Goal: Information Seeking & Learning: Learn about a topic

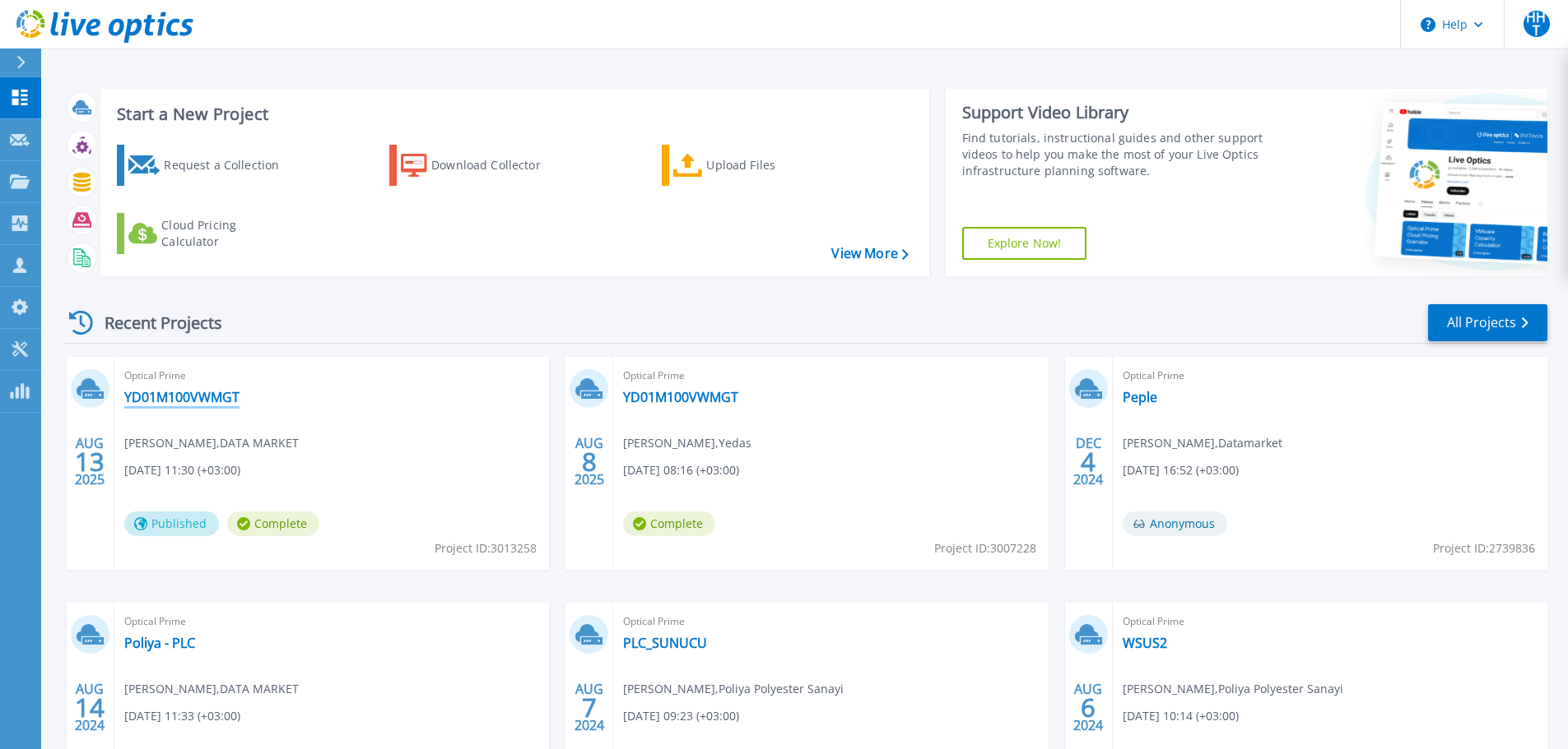
click at [171, 396] on link "YD01M100VWMGT" at bounding box center [182, 397] width 115 height 16
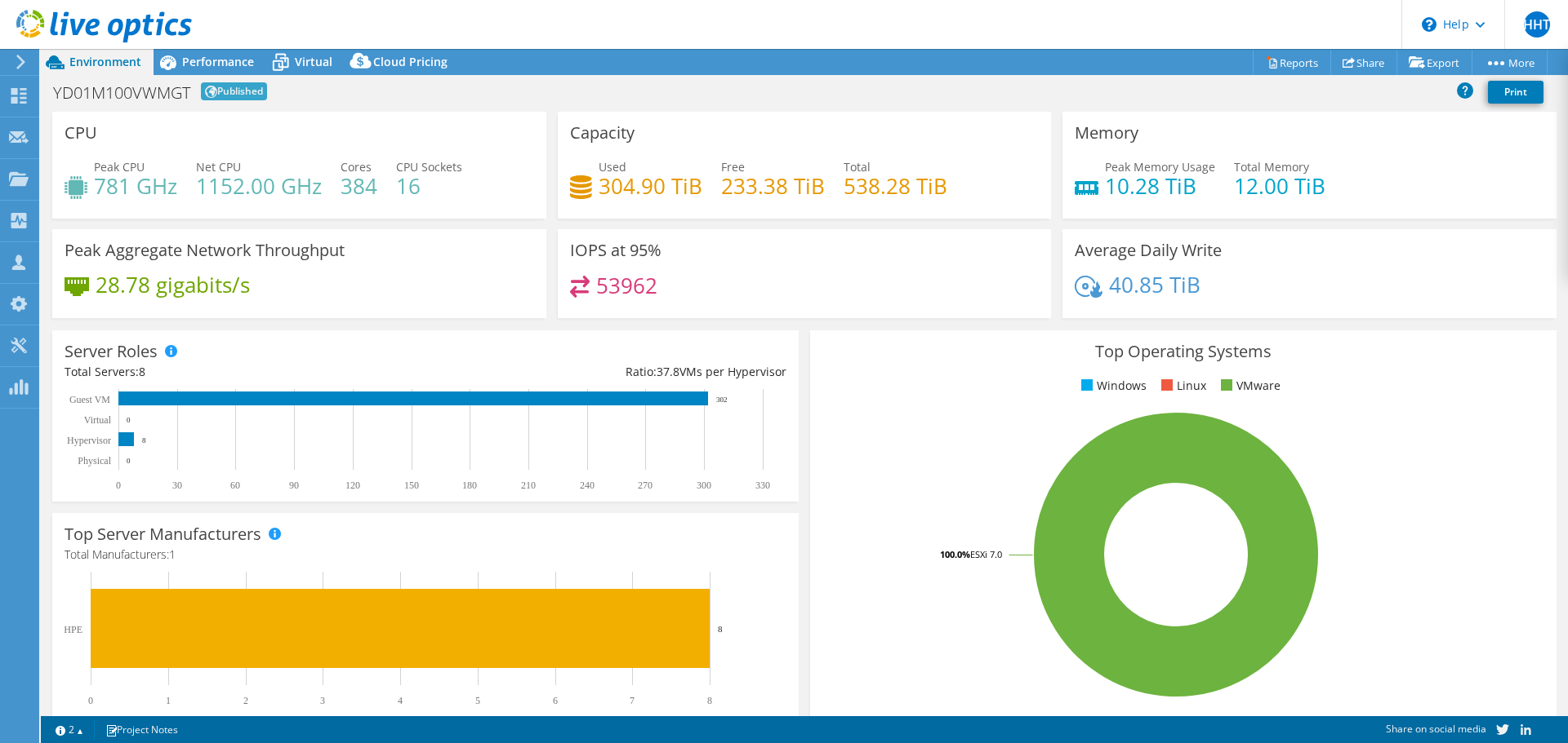
select select "USD"
drag, startPoint x: 589, startPoint y: 190, endPoint x: 665, endPoint y: 194, distance: 76.1
click at [665, 193] on div "Used 304.90 TiB" at bounding box center [636, 176] width 132 height 36
click at [690, 187] on h4 "304.90 TiB" at bounding box center [650, 185] width 104 height 18
click at [235, 70] on div "Performance" at bounding box center [209, 62] width 112 height 26
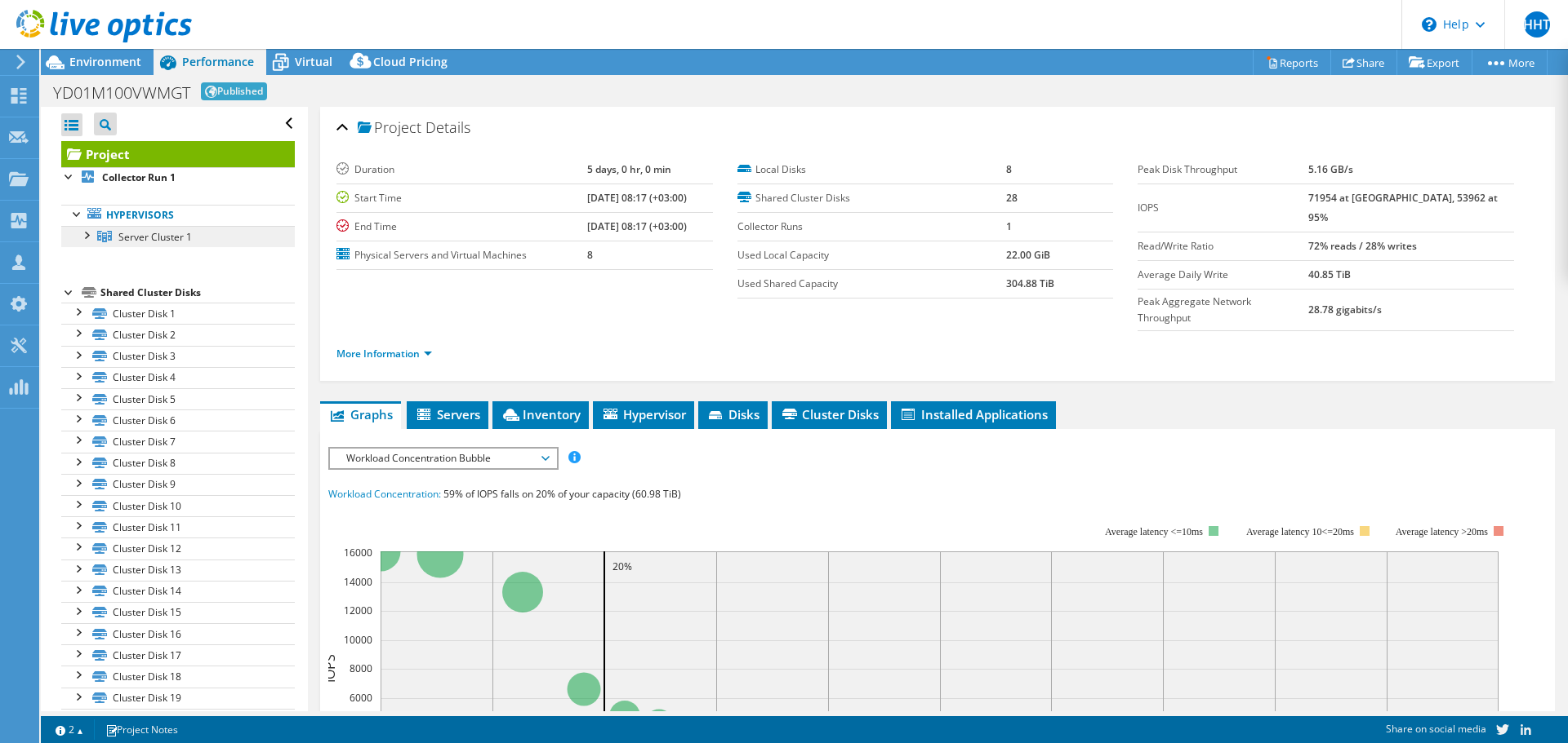
click at [154, 234] on span "Server Cluster 1" at bounding box center [155, 237] width 74 height 14
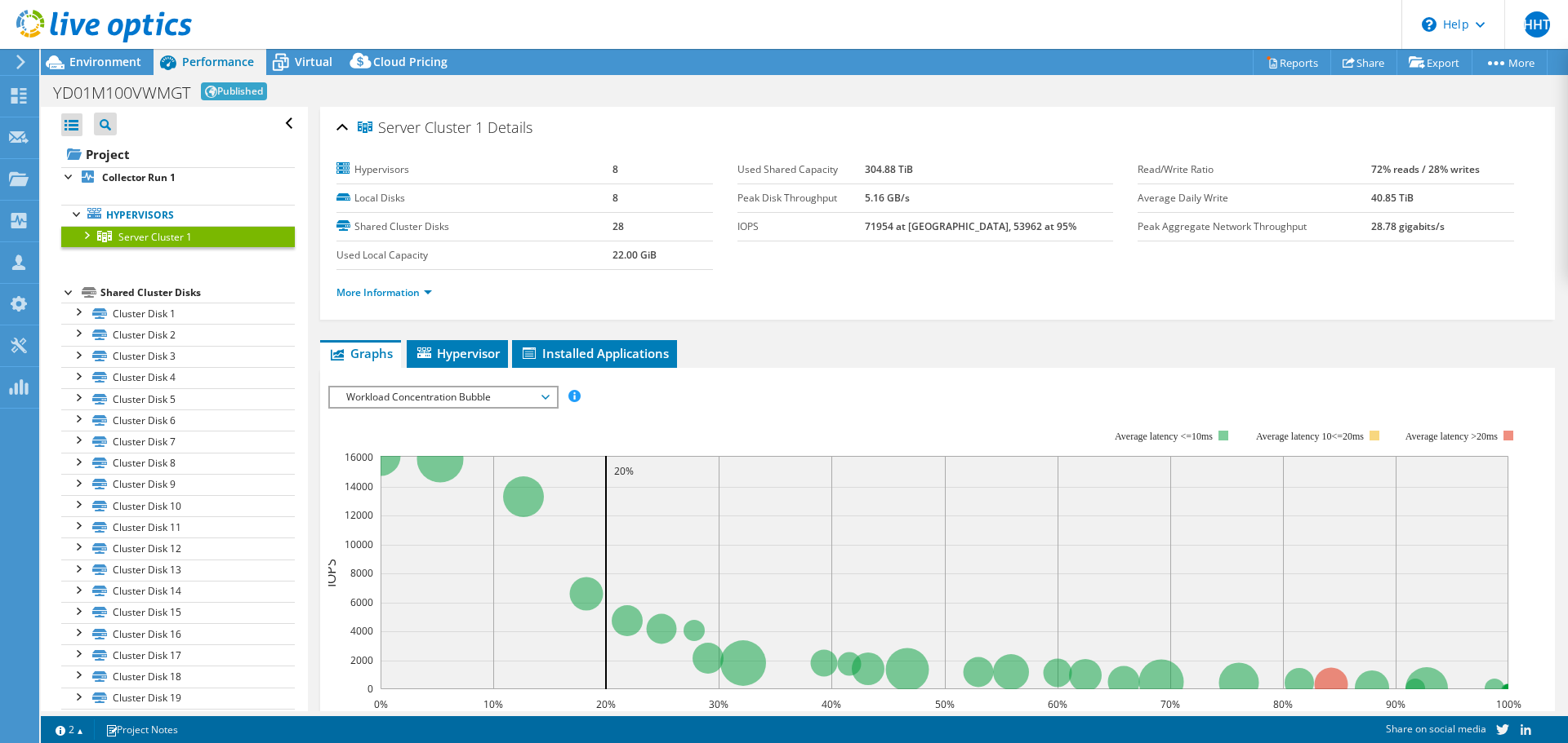
click at [461, 404] on span "Workload Concentration Bubble" at bounding box center [443, 397] width 210 height 19
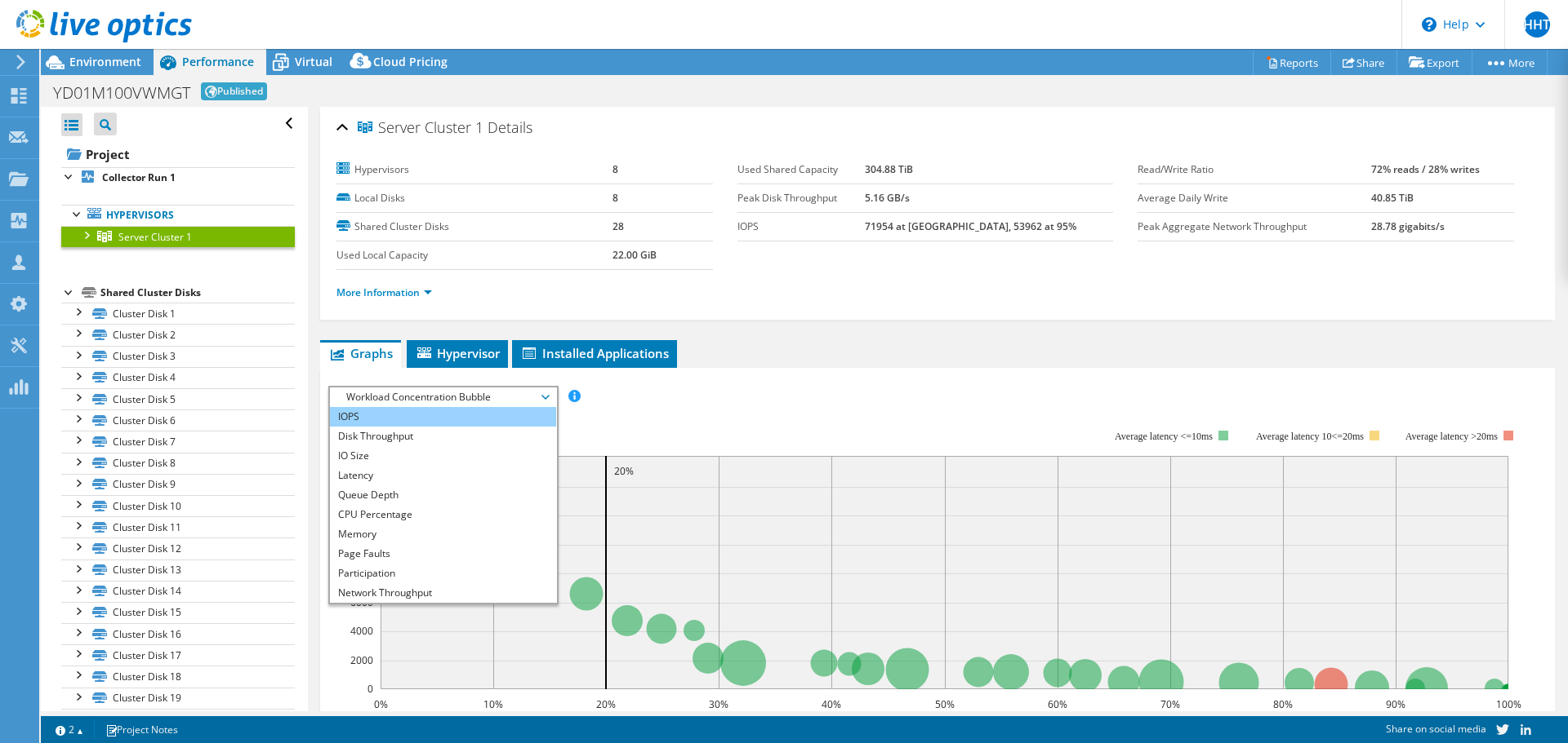
click at [439, 419] on li "IOPS" at bounding box center [442, 417] width 226 height 19
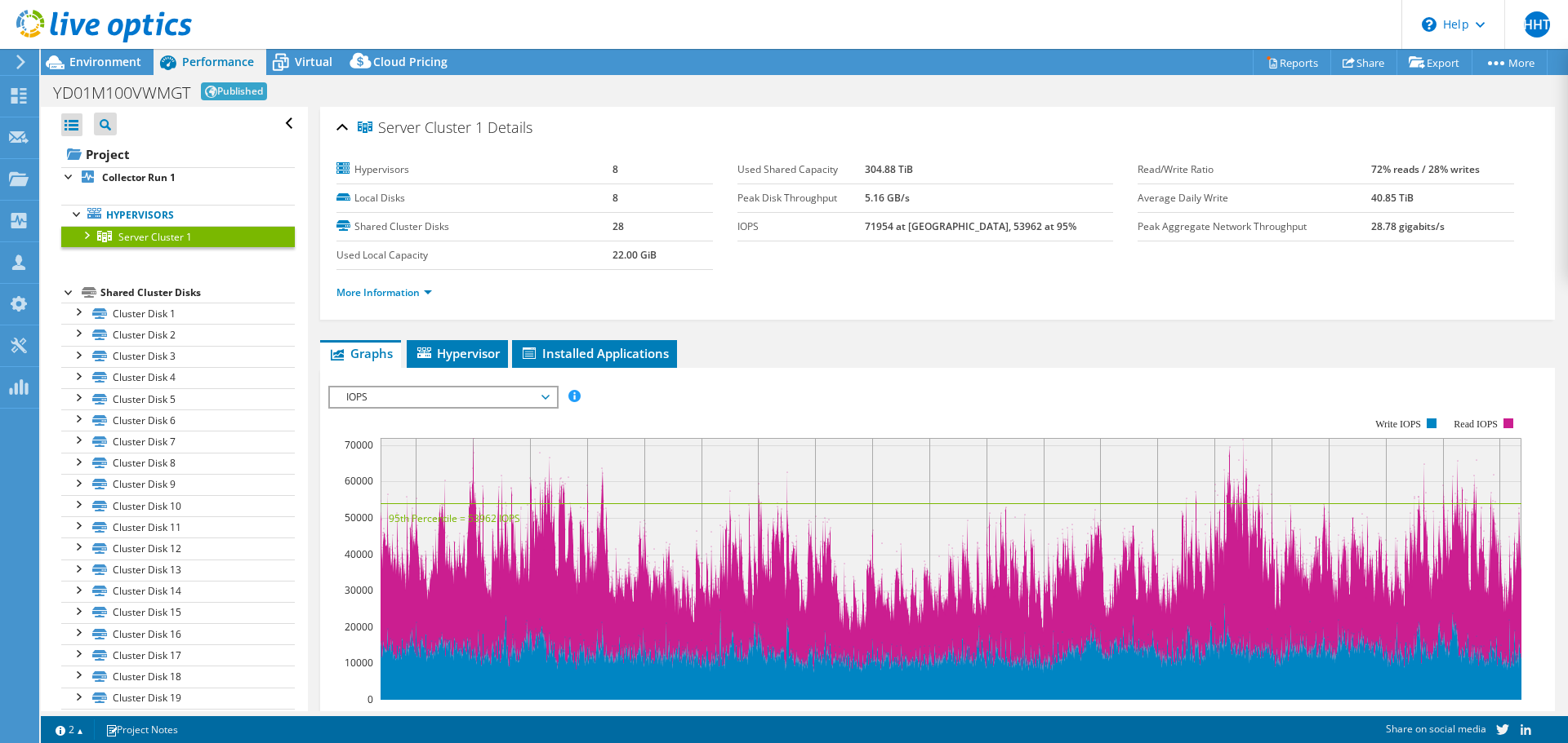
click at [436, 391] on span "IOPS" at bounding box center [443, 397] width 210 height 19
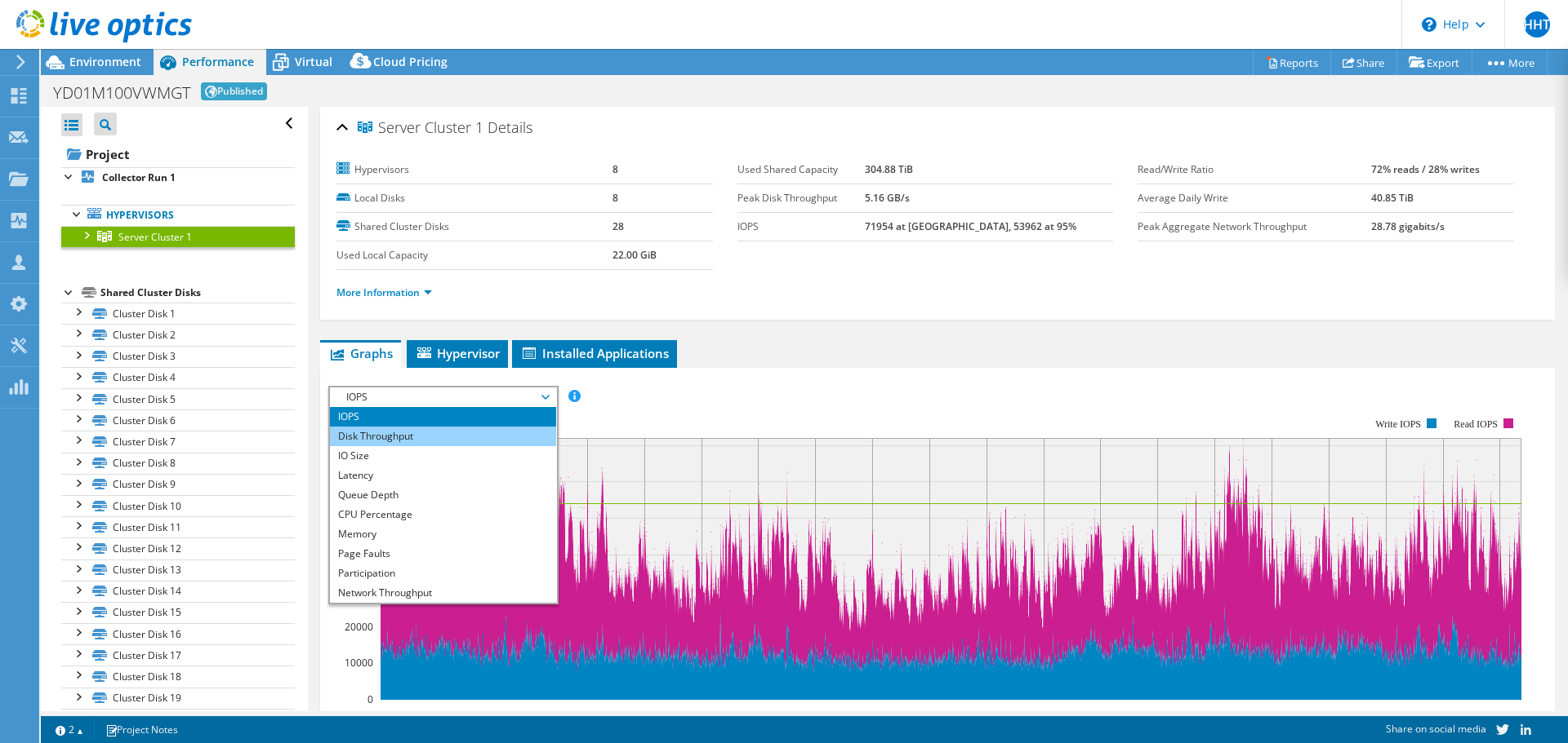
click at [444, 433] on li "Disk Throughput" at bounding box center [442, 436] width 226 height 19
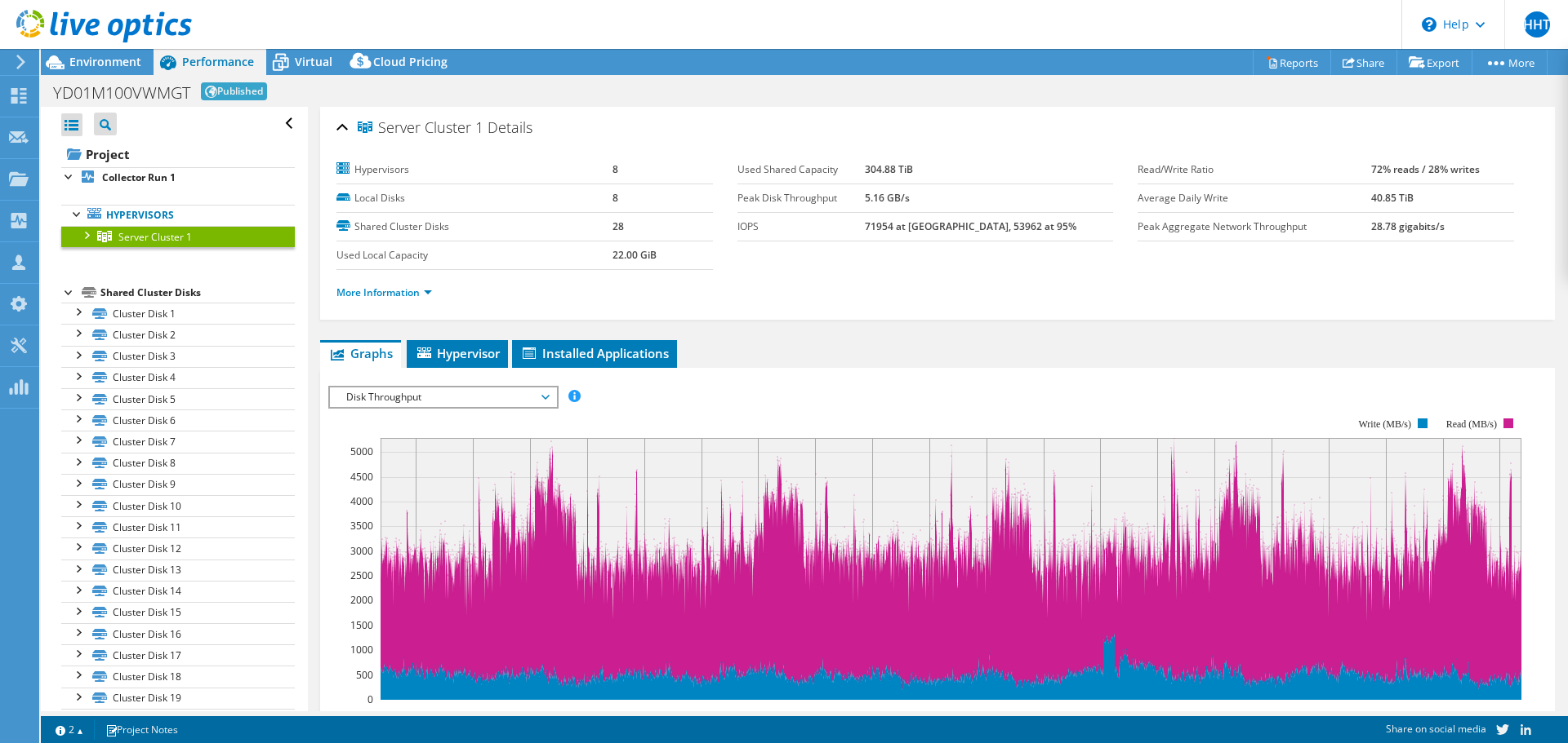
click at [445, 402] on span "Disk Throughput" at bounding box center [443, 397] width 210 height 19
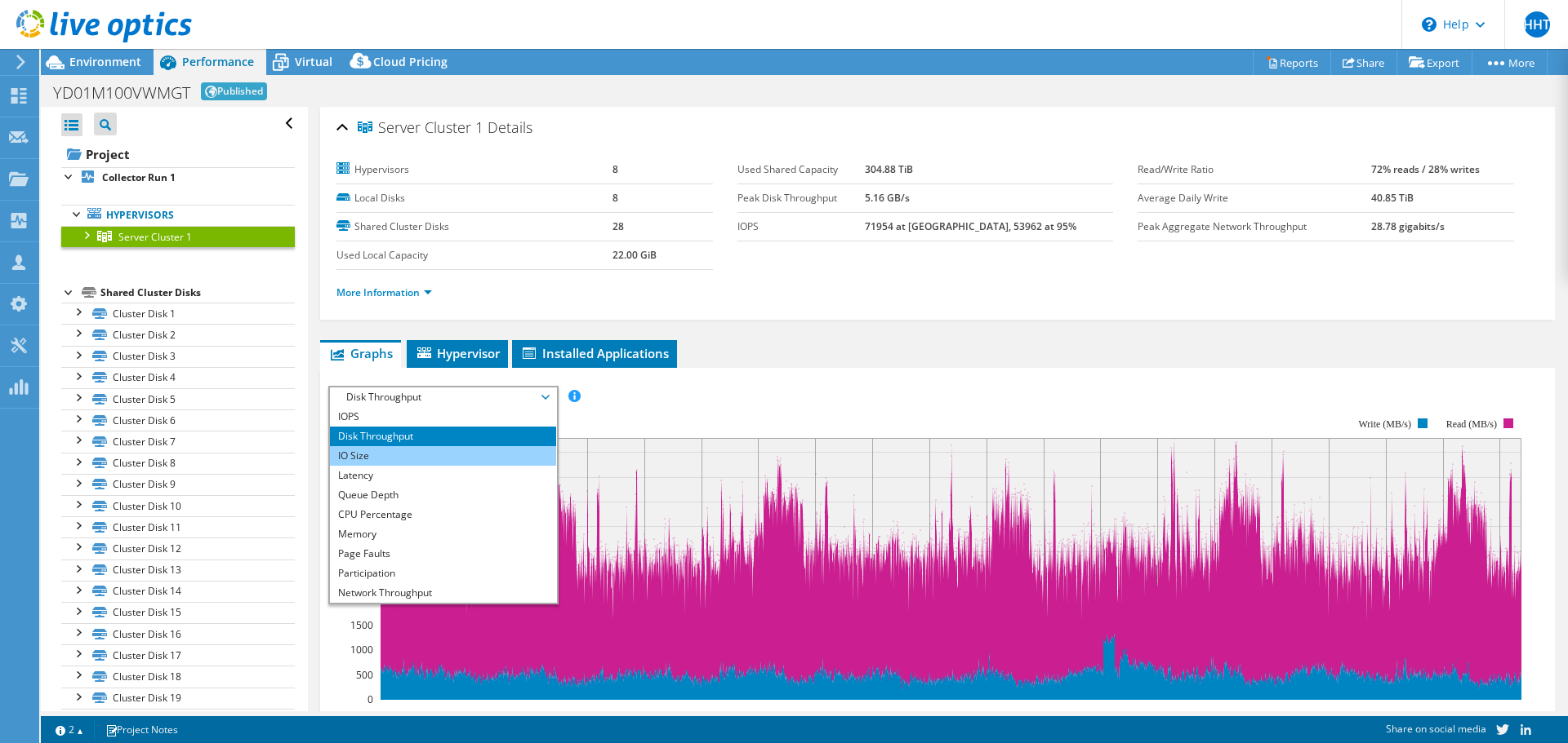
click at [447, 456] on li "IO Size" at bounding box center [442, 456] width 226 height 19
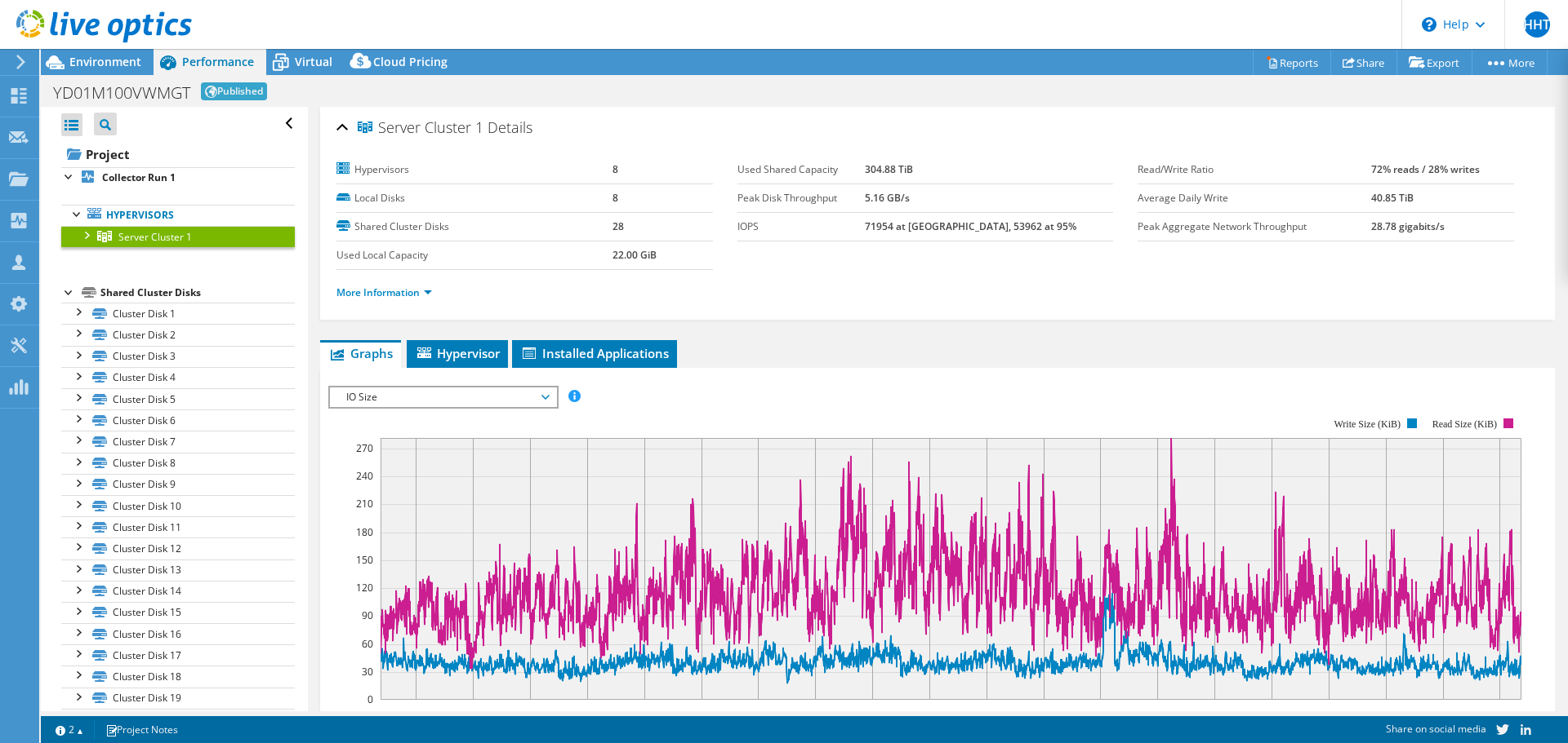
click at [500, 396] on span "IO Size" at bounding box center [443, 397] width 210 height 19
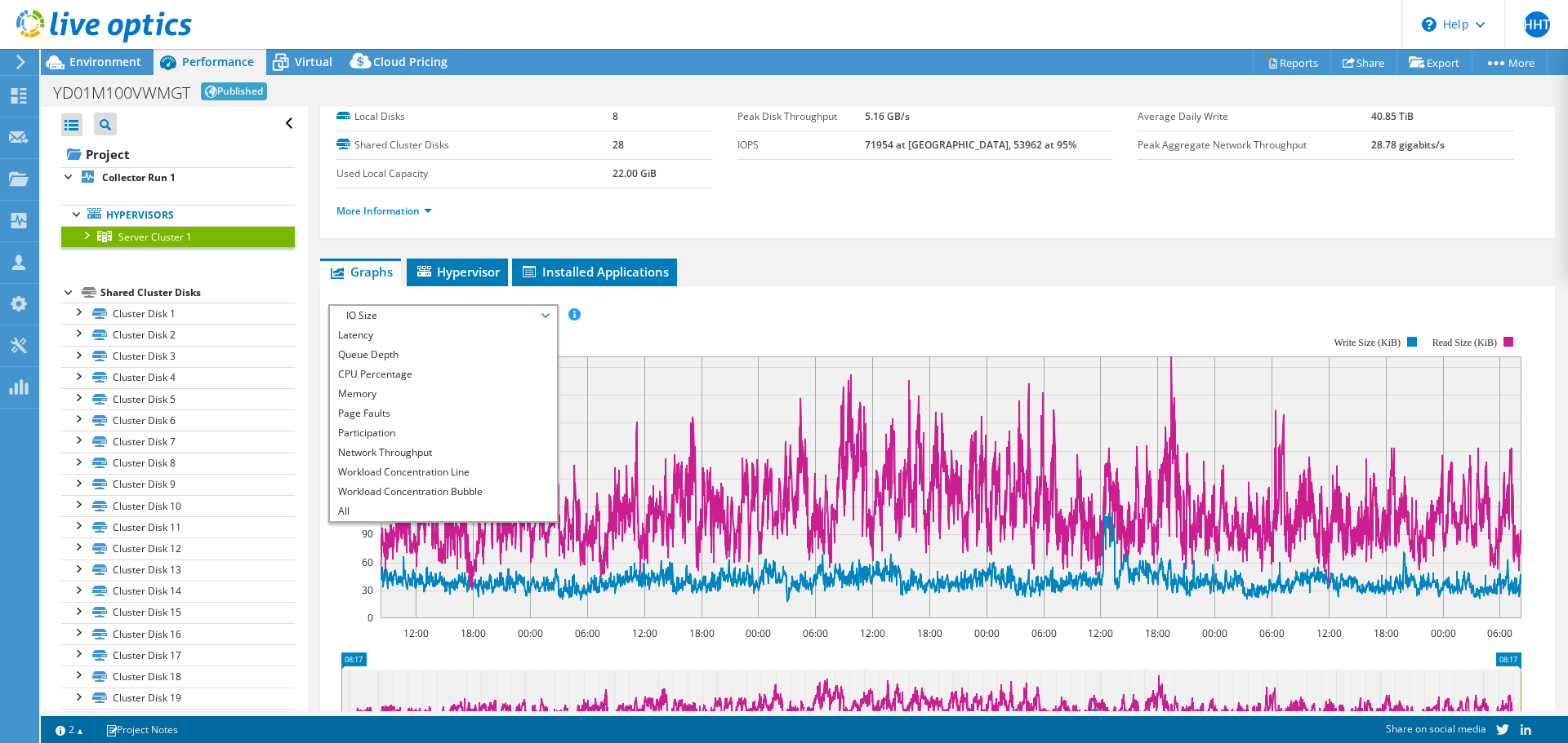
scroll to position [163, 0]
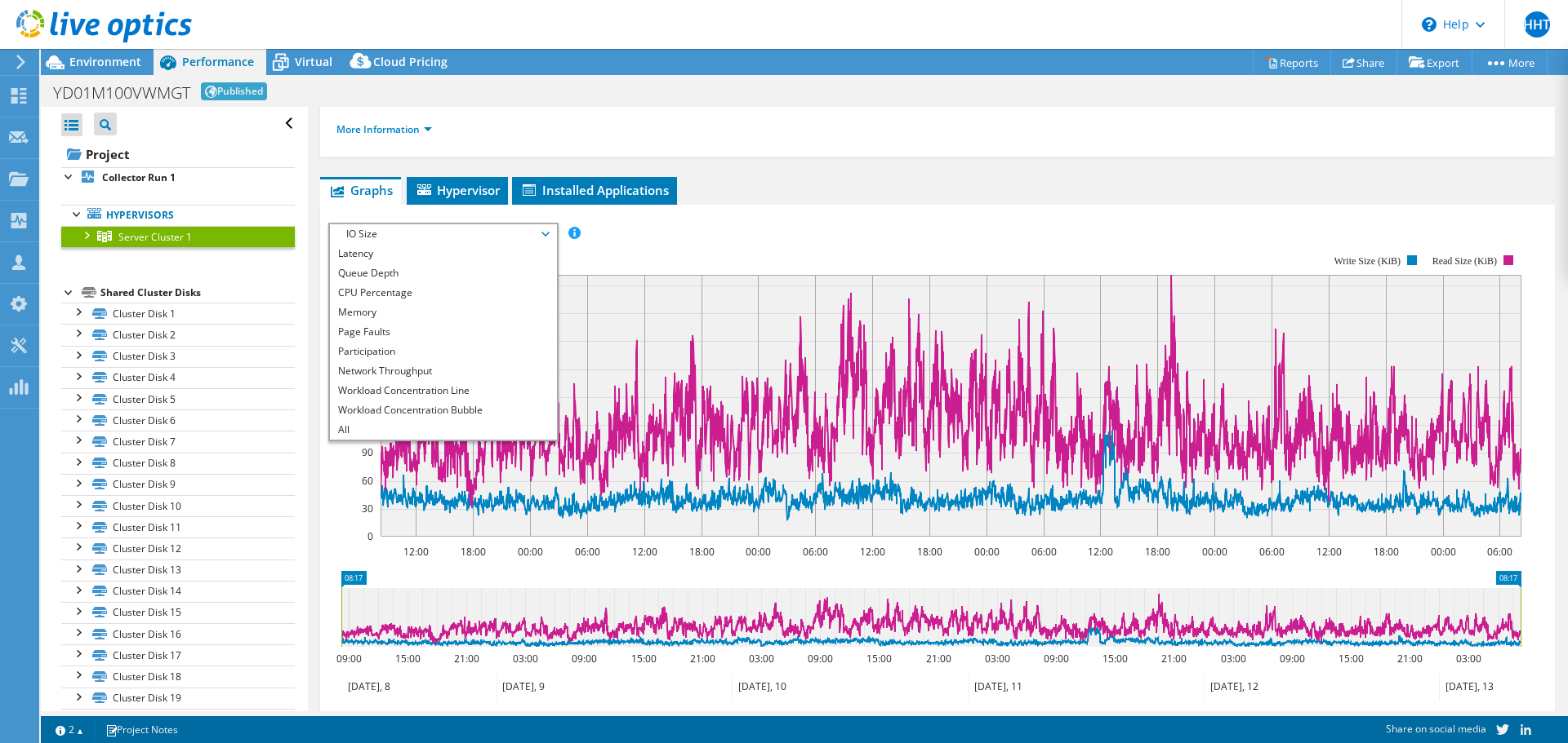
click at [344, 566] on section "Workload Concentration: 59% of IOPS falls on 20% of your capacity (60.98 TiB) 1…" at bounding box center [937, 488] width 1218 height 511
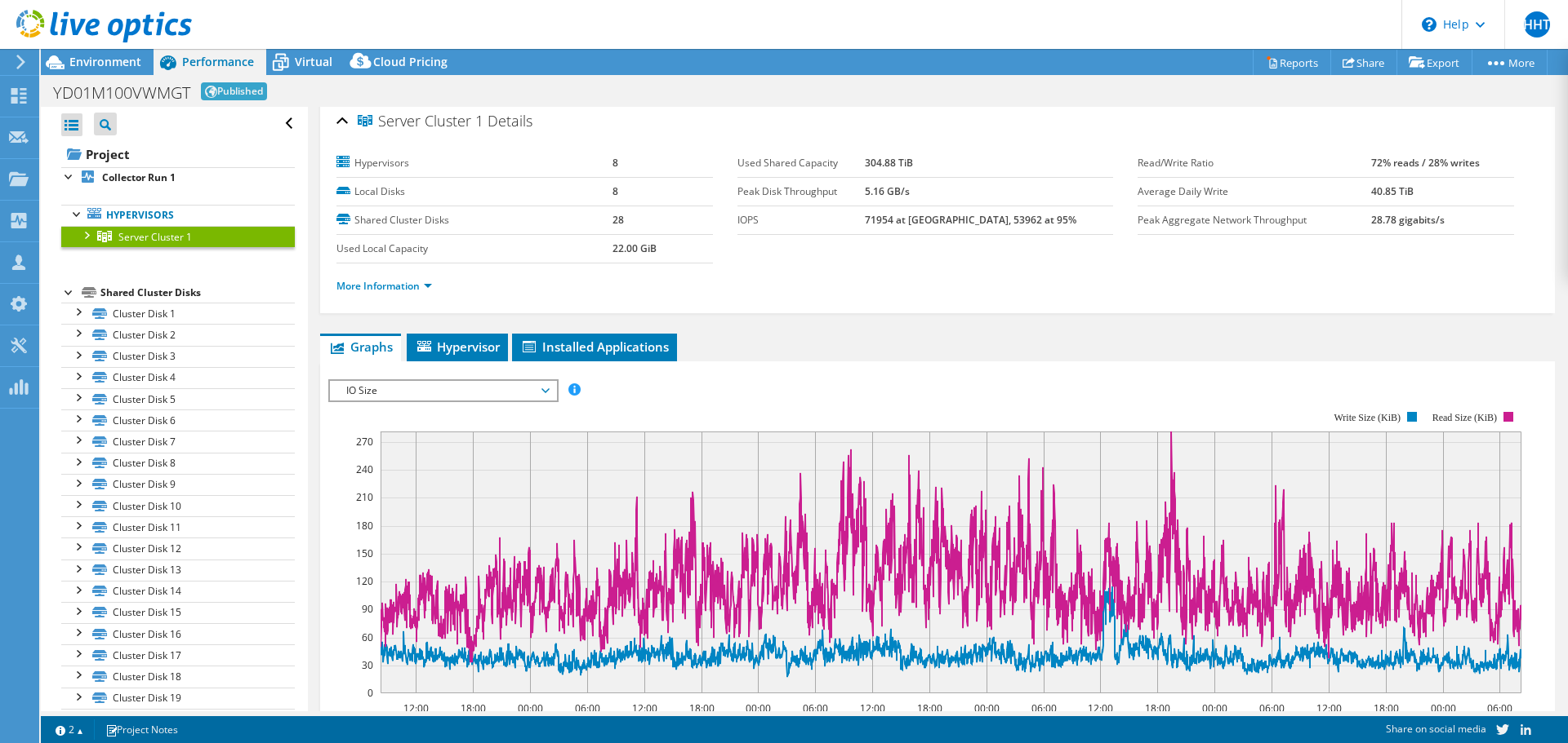
scroll to position [0, 0]
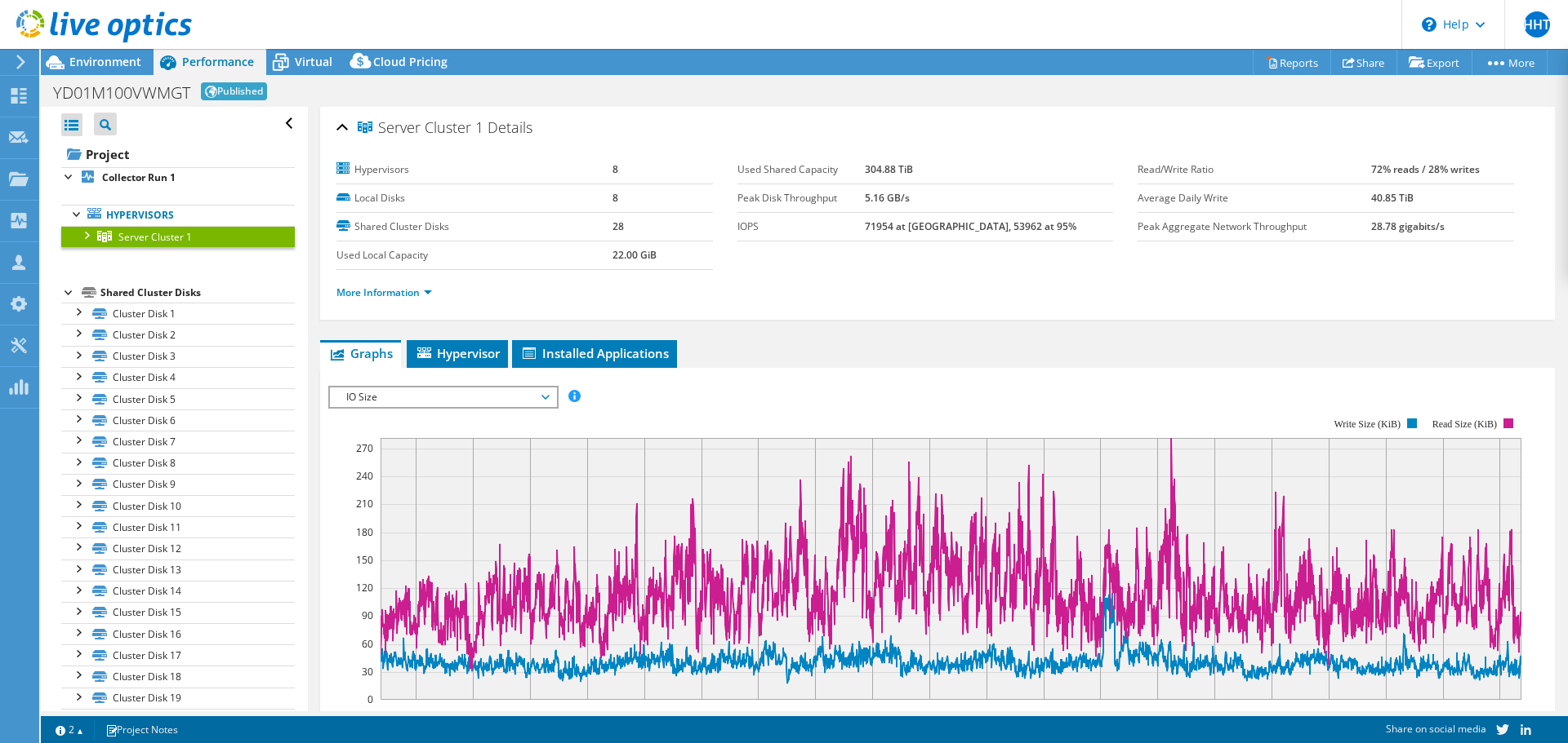
click at [425, 391] on span "IO Size" at bounding box center [443, 397] width 210 height 19
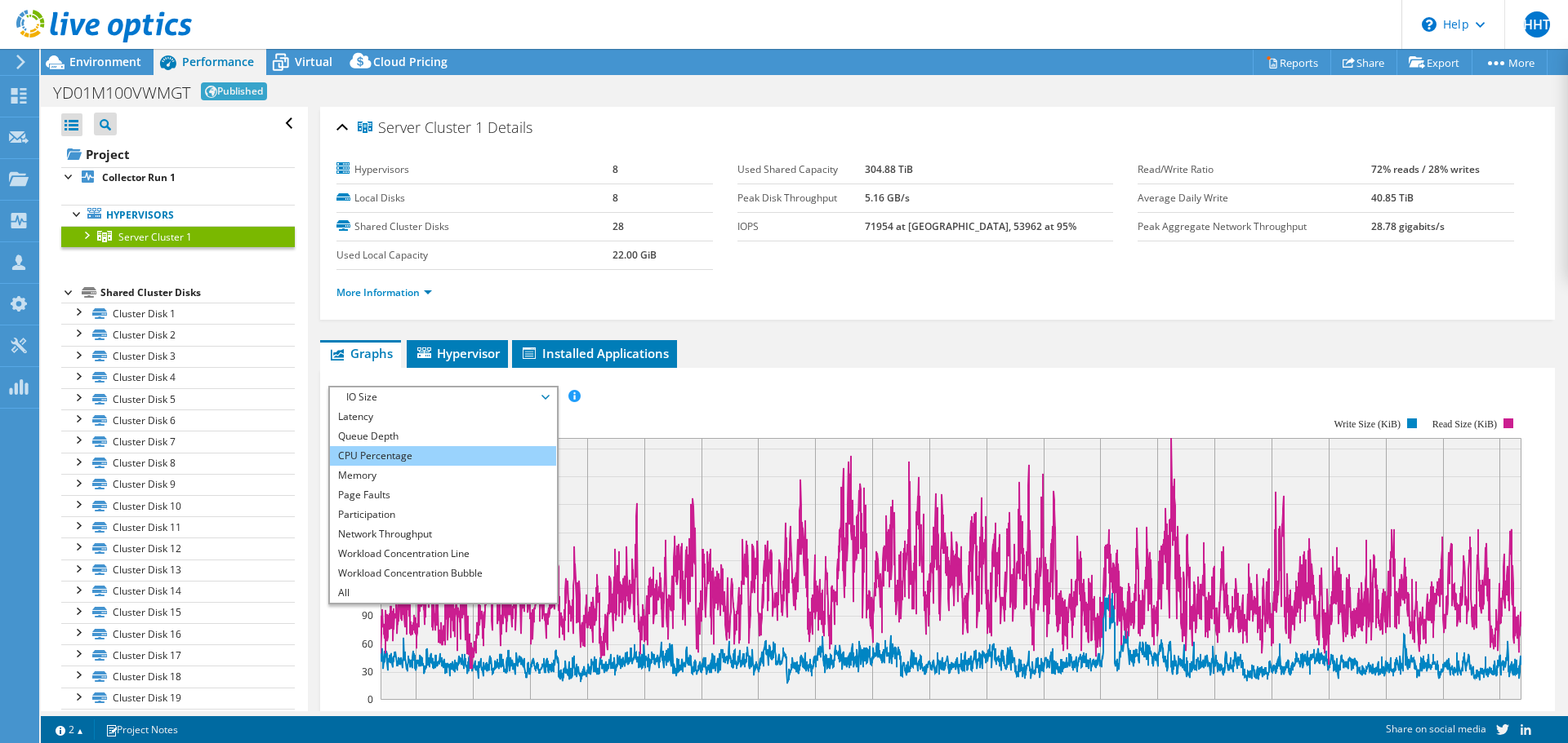
click at [393, 460] on li "CPU Percentage" at bounding box center [442, 456] width 226 height 19
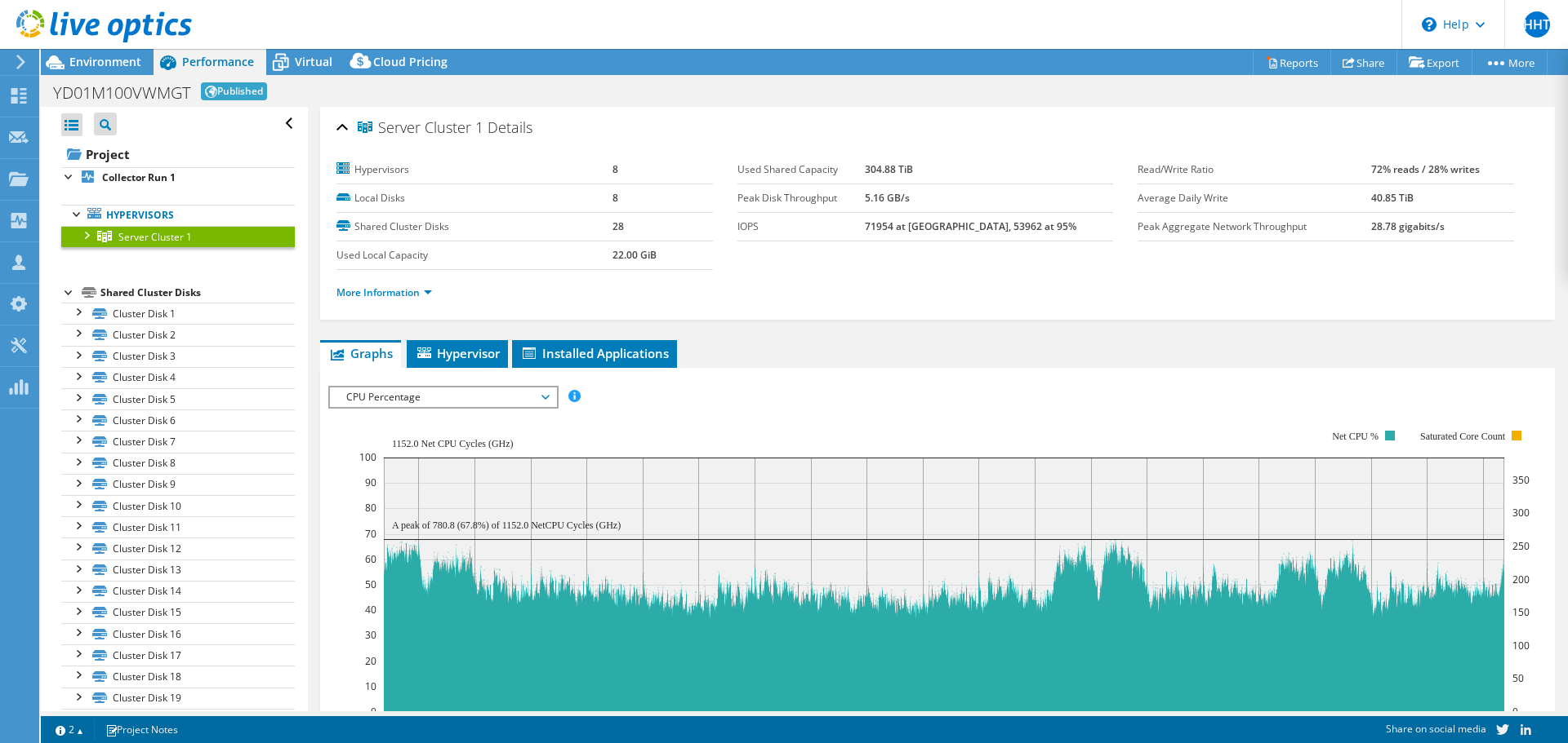
click at [398, 407] on span "CPU Percentage" at bounding box center [443, 397] width 210 height 19
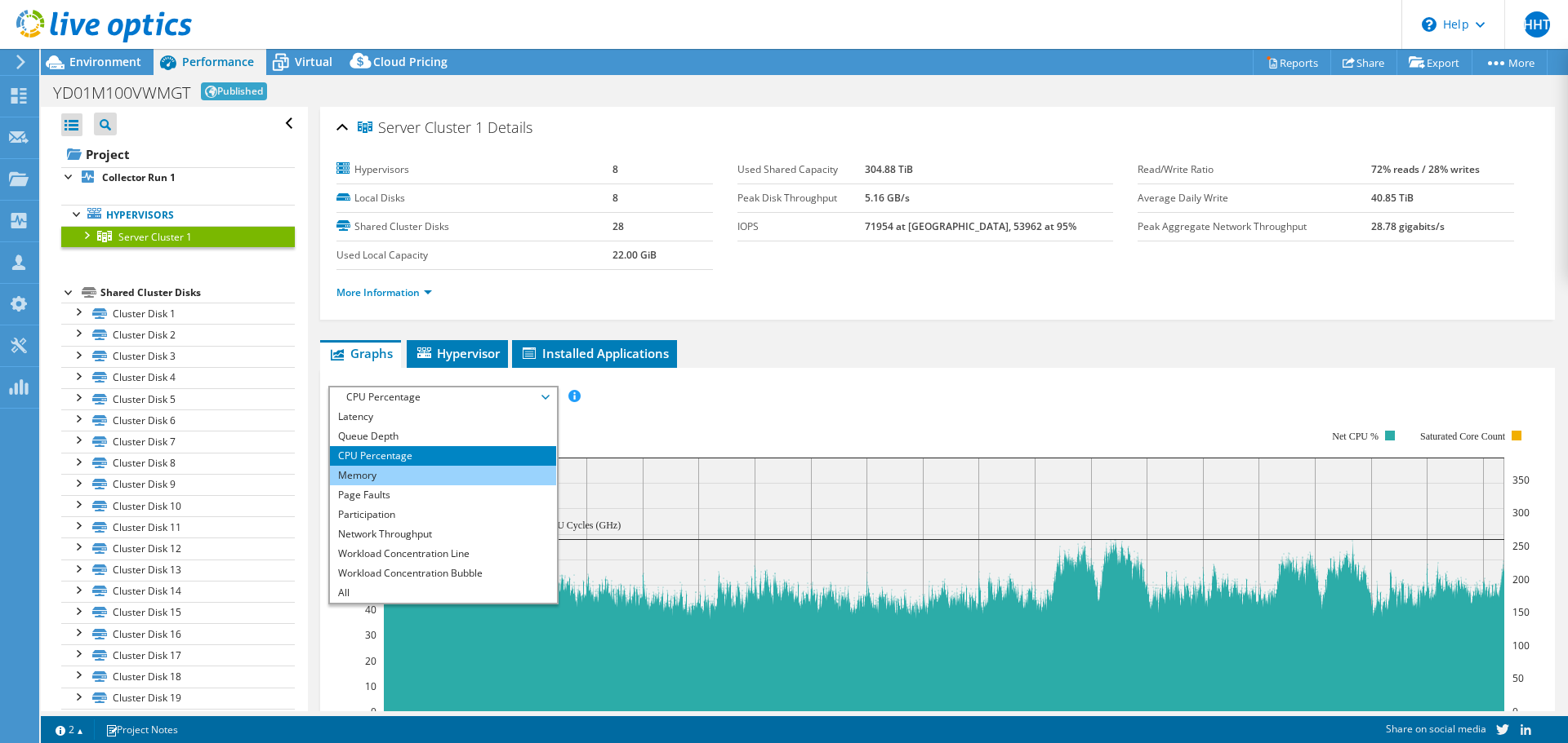
click at [414, 477] on li "Memory" at bounding box center [442, 475] width 226 height 19
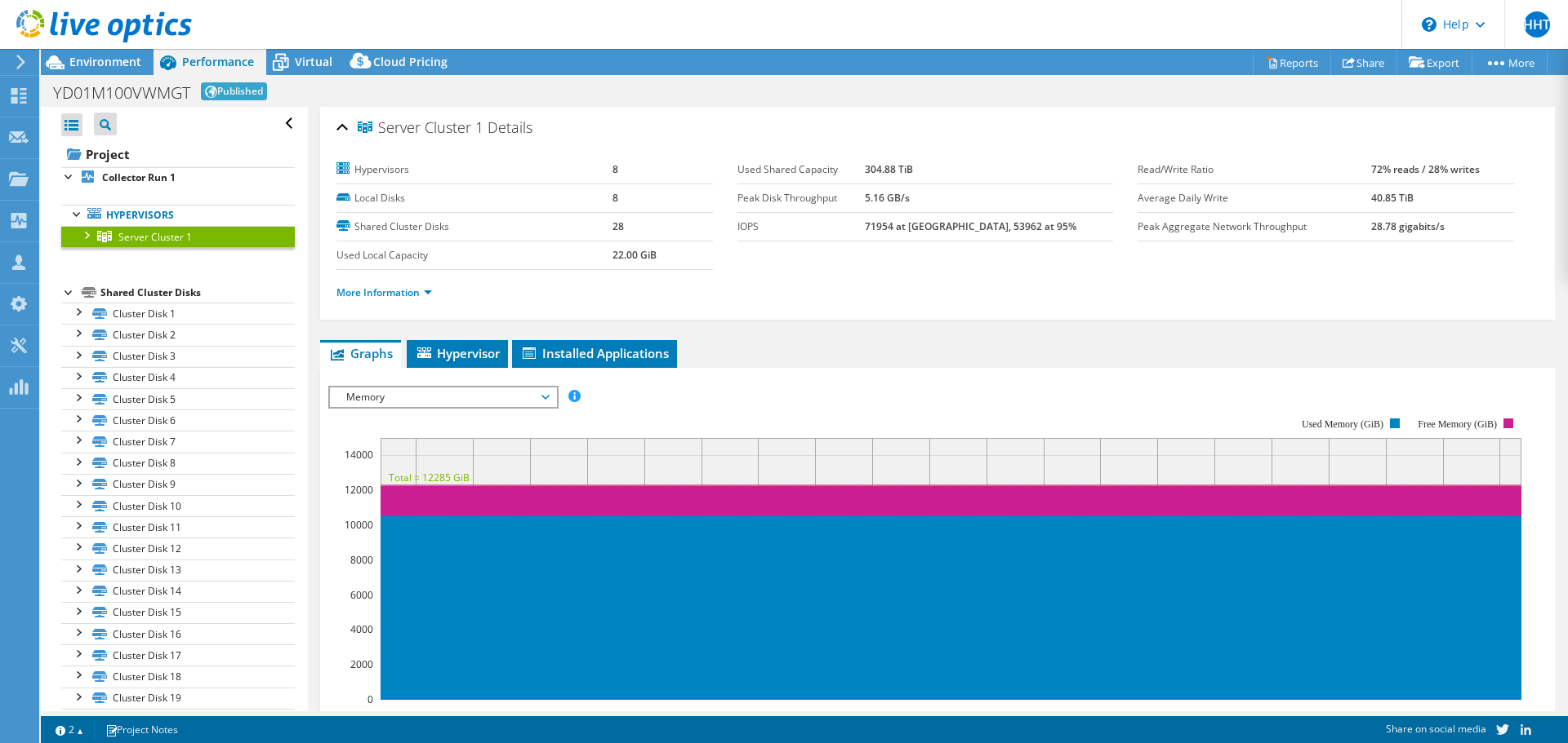
click at [425, 404] on span "Memory" at bounding box center [443, 397] width 210 height 19
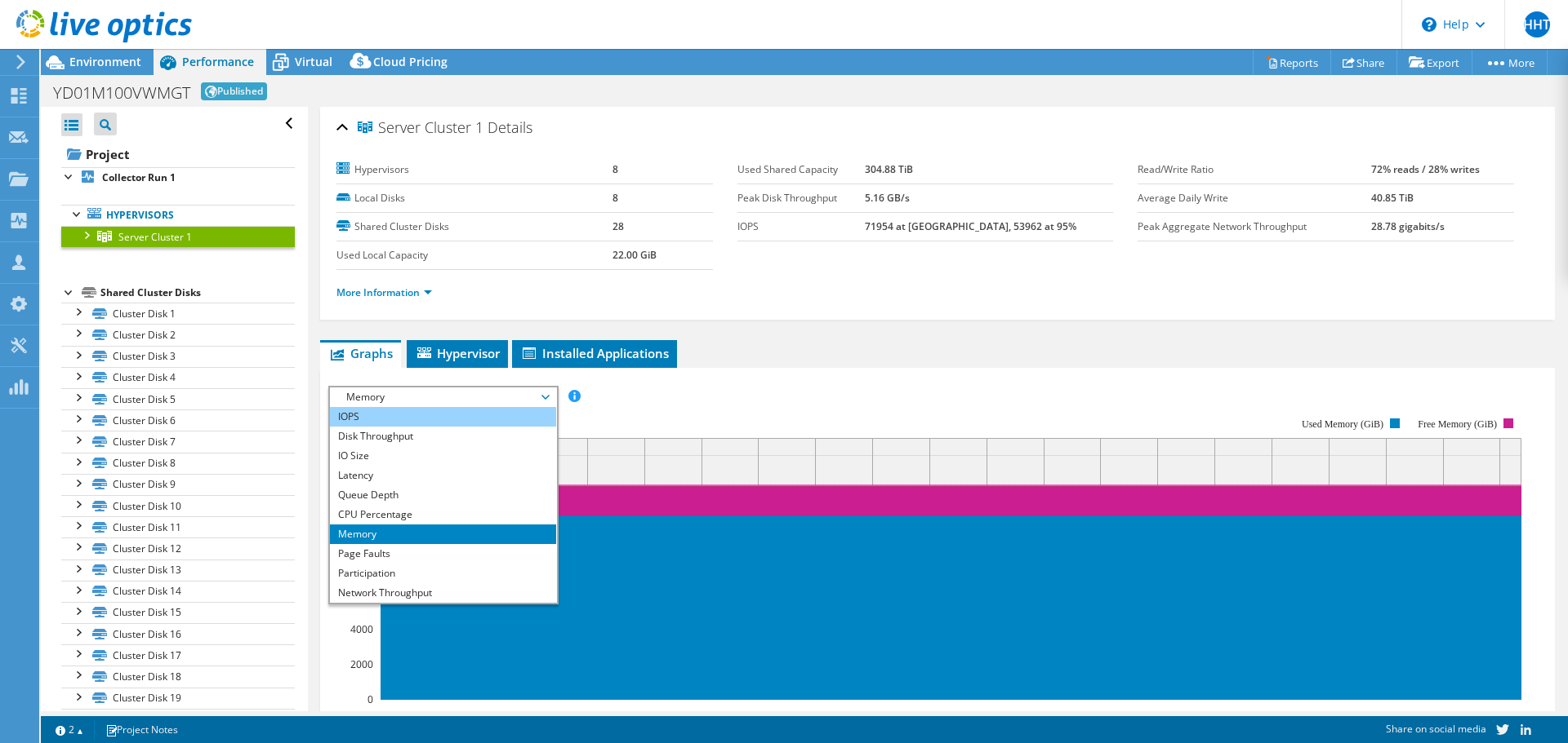
click at [384, 418] on li "IOPS" at bounding box center [442, 417] width 226 height 19
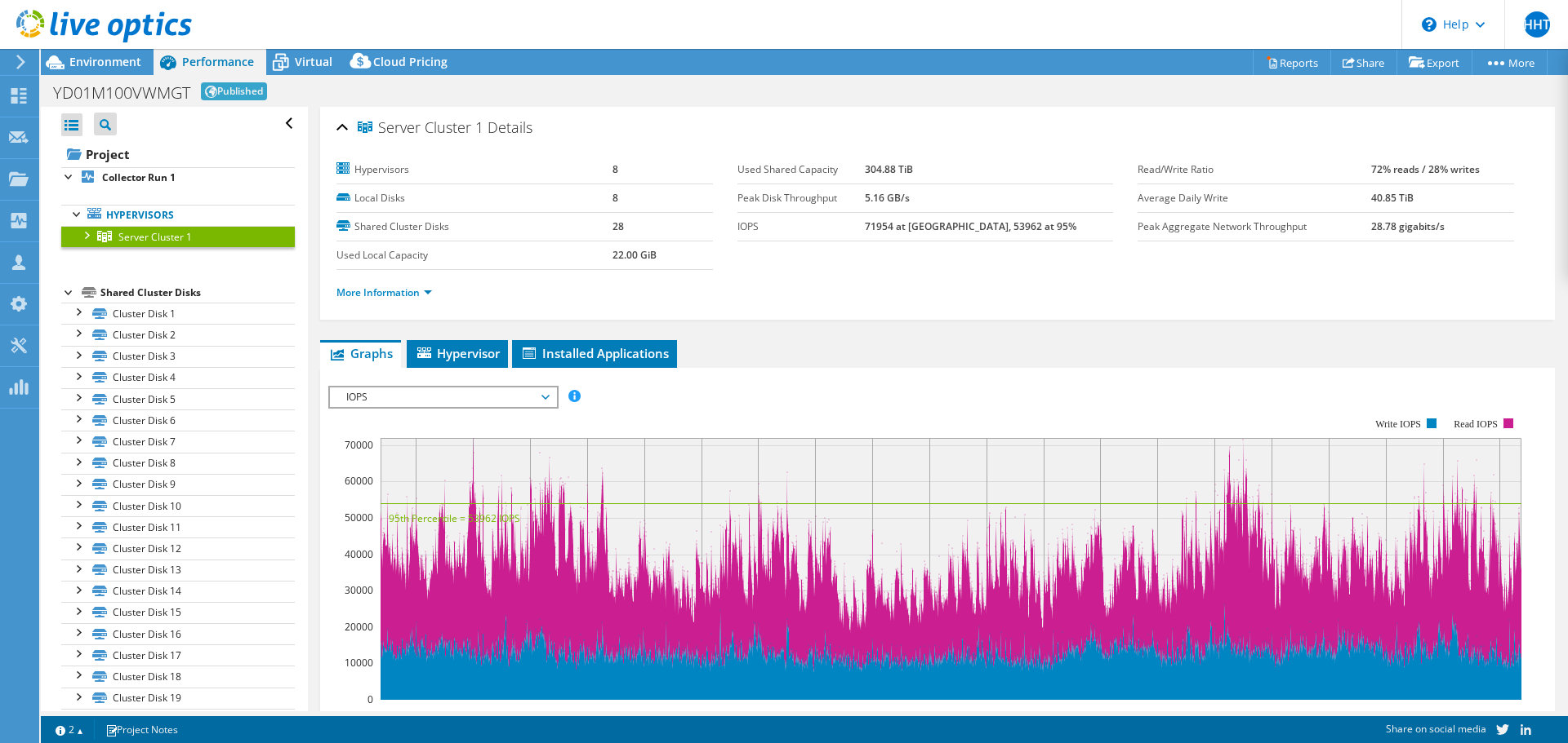
drag, startPoint x: 1324, startPoint y: 193, endPoint x: 1436, endPoint y: 194, distance: 112.0
click at [1436, 194] on tr "Average Daily Write 40.85 TiB" at bounding box center [1325, 198] width 376 height 29
click at [1436, 194] on td "40.85 TiB" at bounding box center [1442, 198] width 143 height 29
click at [392, 299] on li "More Information" at bounding box center [389, 292] width 106 height 18
click at [394, 295] on link "More Information" at bounding box center [384, 292] width 96 height 14
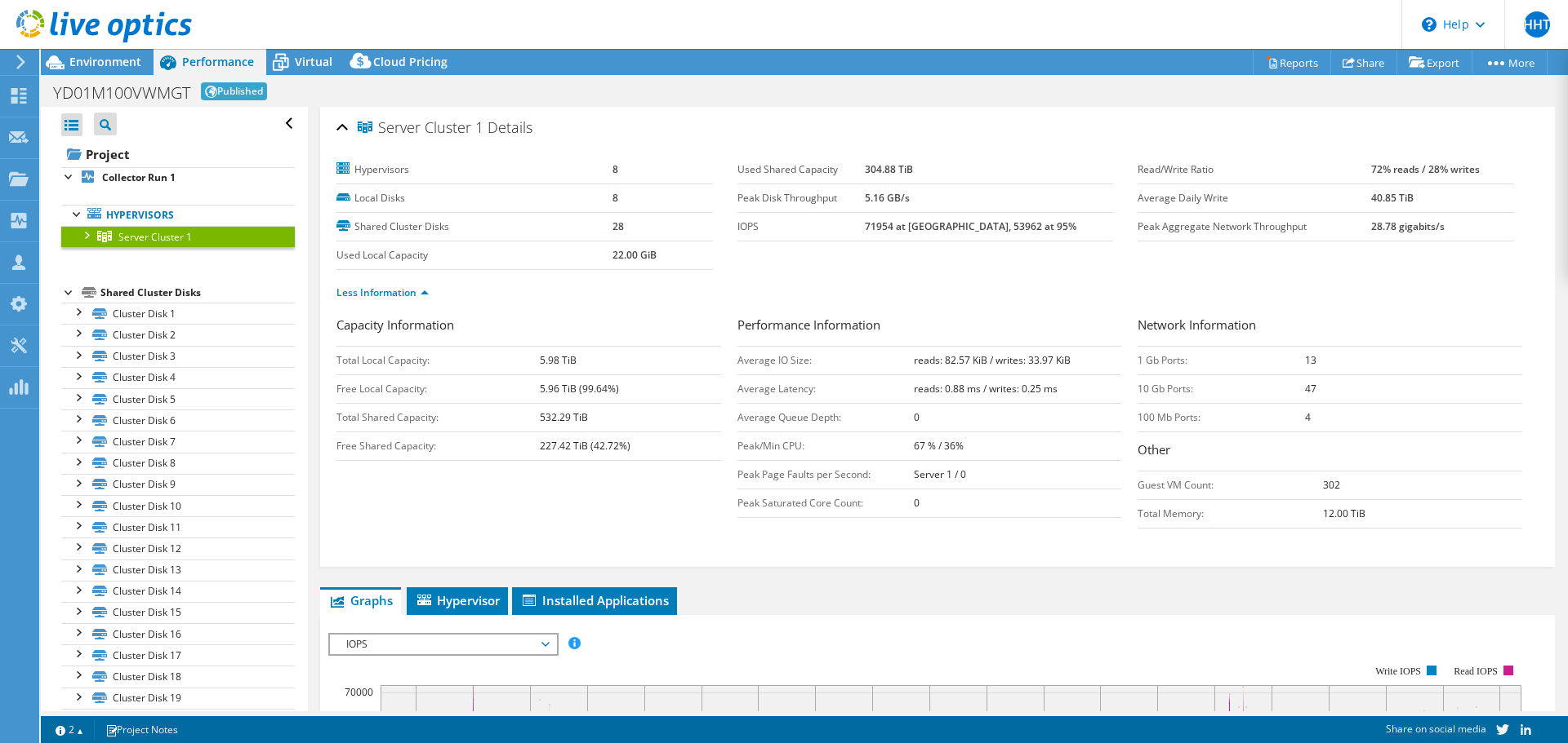
drag, startPoint x: 536, startPoint y: 261, endPoint x: 705, endPoint y: 262, distance: 169.0
click at [705, 262] on tr "Used Local Capacity 22.00 GiB" at bounding box center [524, 255] width 376 height 29
click at [705, 262] on td "22.00 GiB" at bounding box center [662, 255] width 101 height 29
drag, startPoint x: 861, startPoint y: 207, endPoint x: 962, endPoint y: 198, distance: 101.4
click at [963, 198] on tr "Peak Disk Throughput 5.16 GB/s" at bounding box center [925, 198] width 376 height 29
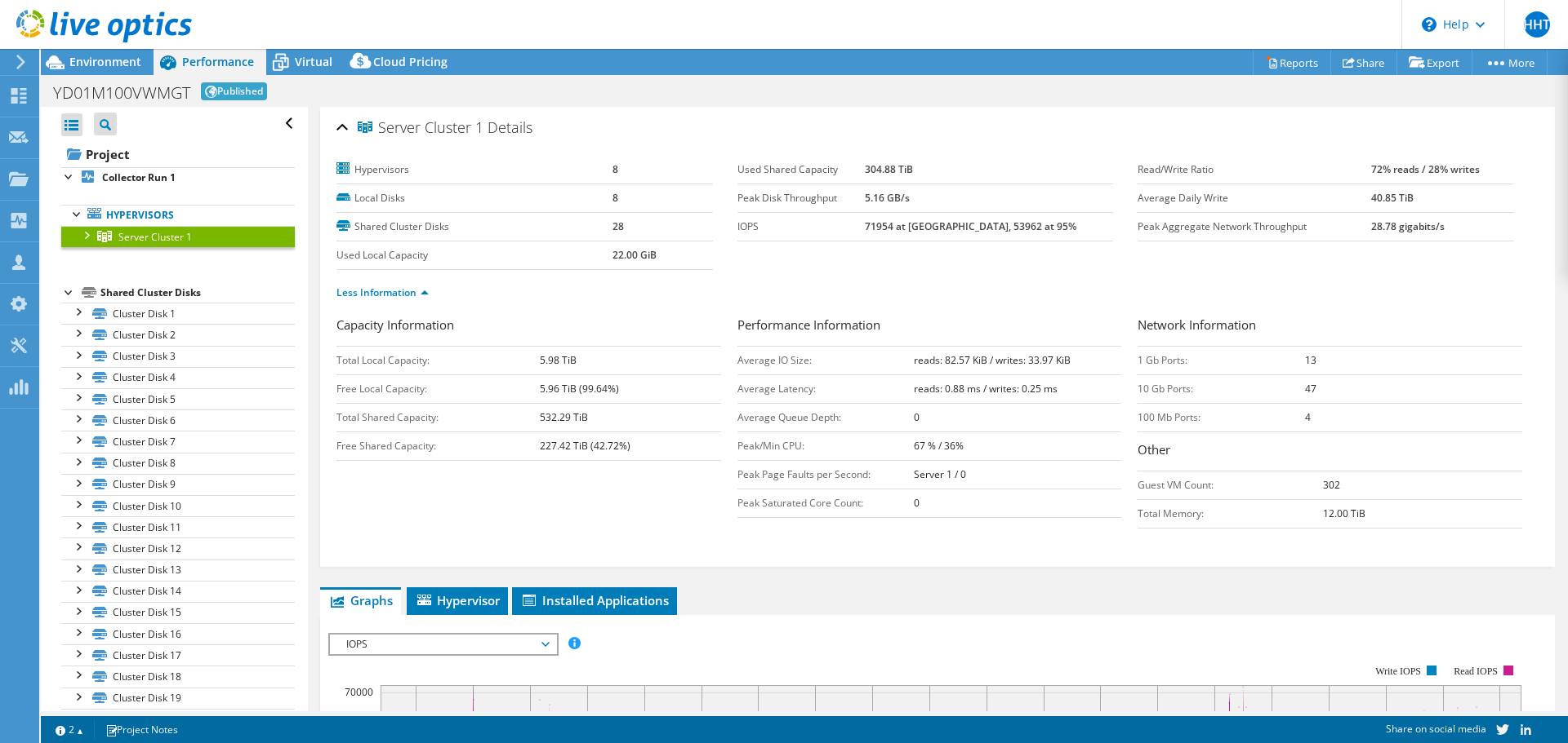
click at [962, 196] on td "5.16 GB/s" at bounding box center [988, 198] width 248 height 29
drag, startPoint x: 514, startPoint y: 356, endPoint x: 625, endPoint y: 352, distance: 111.1
click at [624, 351] on tr "Total Local Capacity: 5.98 TiB" at bounding box center [529, 360] width 385 height 29
click at [738, 369] on td "Average IO Size:" at bounding box center [825, 360] width 177 height 29
drag, startPoint x: 891, startPoint y: 364, endPoint x: 1073, endPoint y: 362, distance: 182.0
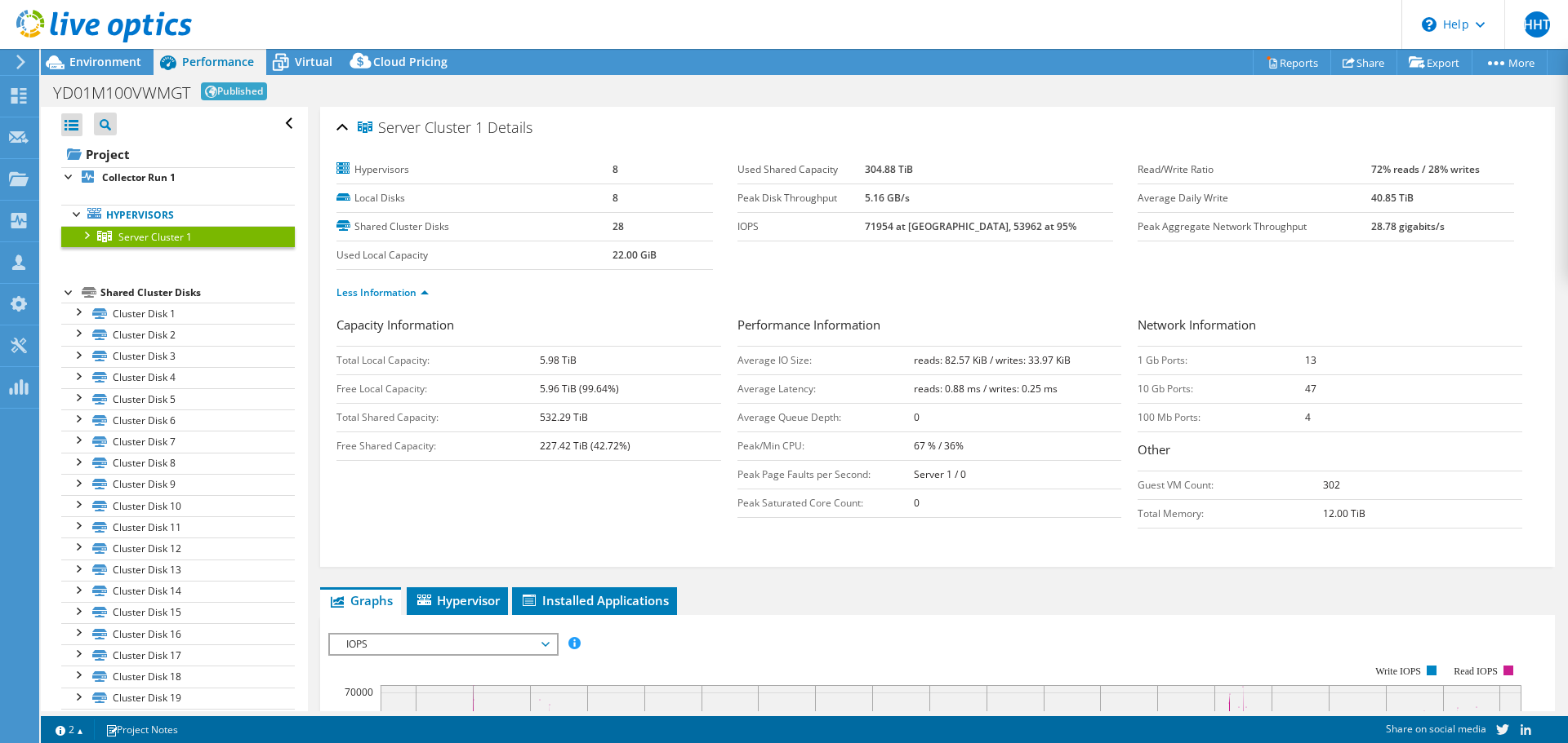
click at [1073, 362] on tr "Average IO Size: reads: 82.57 KiB / writes: 33.97 KiB" at bounding box center [929, 360] width 385 height 29
click at [1073, 362] on td "reads: 82.57 KiB / writes: 33.97 KiB" at bounding box center [1017, 360] width 208 height 29
drag, startPoint x: 1073, startPoint y: 362, endPoint x: 908, endPoint y: 363, distance: 165.0
click at [913, 363] on td "reads: 82.57 KiB / writes: 33.97 KiB" at bounding box center [1017, 360] width 208 height 29
click at [977, 319] on h3 "Performance Information" at bounding box center [929, 327] width 385 height 22
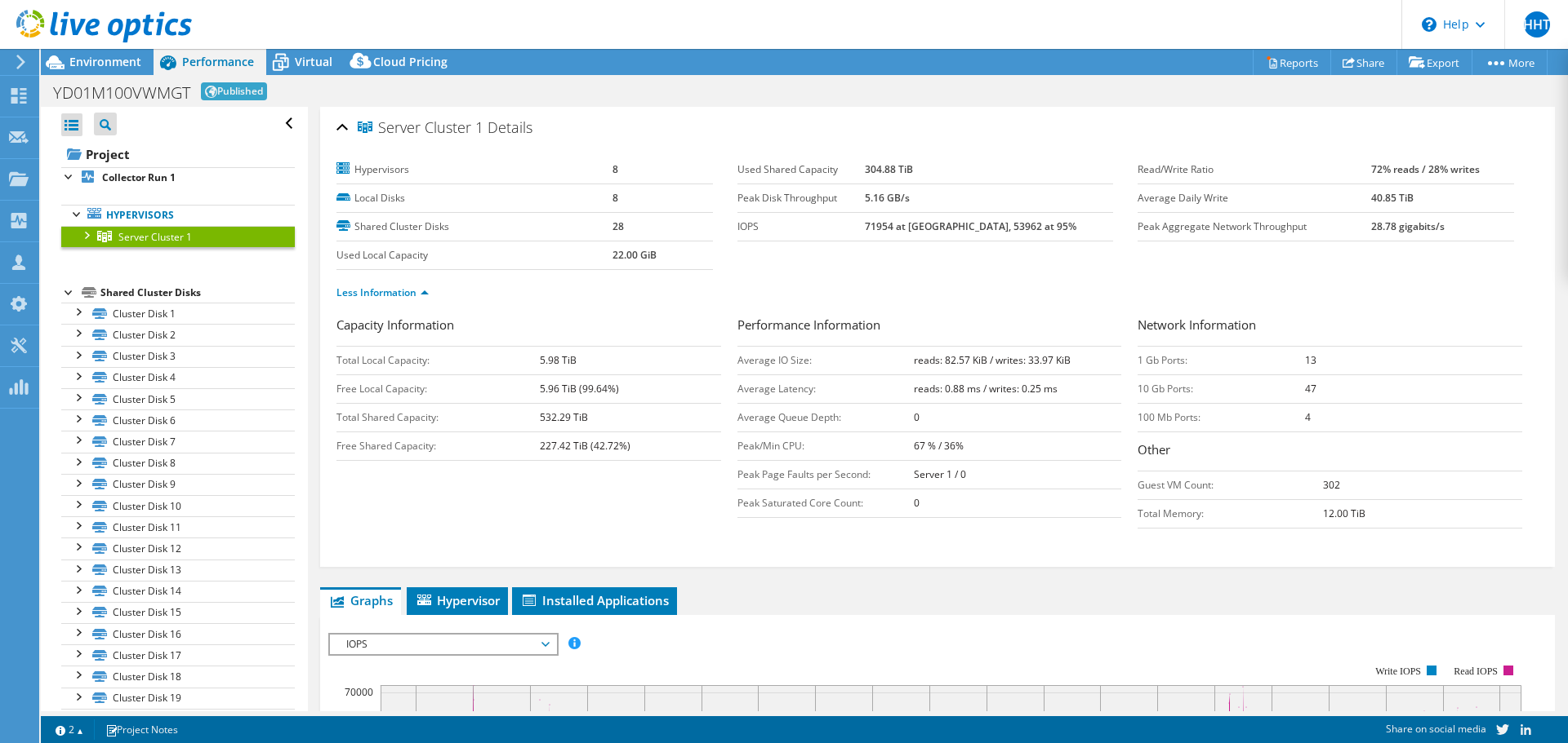
drag, startPoint x: 1063, startPoint y: 365, endPoint x: 885, endPoint y: 369, distance: 178.0
click at [885, 369] on tr "Average IO Size: reads: 82.57 KiB / writes: 33.97 KiB" at bounding box center [929, 360] width 385 height 29
click at [979, 307] on div "Less Information" at bounding box center [937, 293] width 1202 height 46
